Goal: Information Seeking & Learning: Learn about a topic

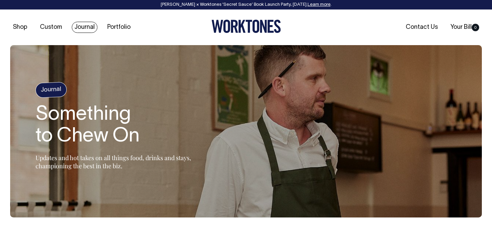
click at [83, 27] on link "Journal" at bounding box center [85, 27] width 26 height 11
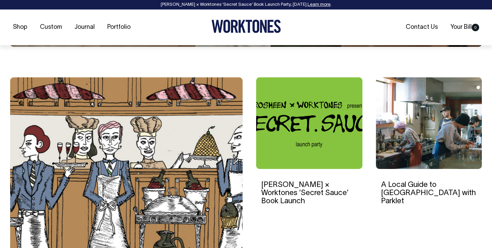
scroll to position [170, 0]
click at [293, 108] on img at bounding box center [309, 122] width 106 height 91
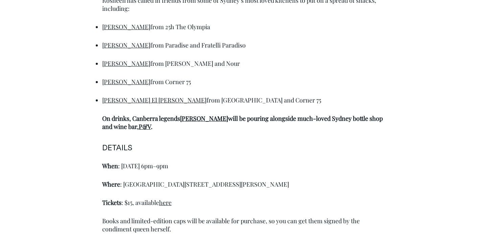
scroll to position [453, 0]
click at [171, 202] on link "here" at bounding box center [165, 202] width 13 height 8
